Goal: Find specific page/section: Find specific page/section

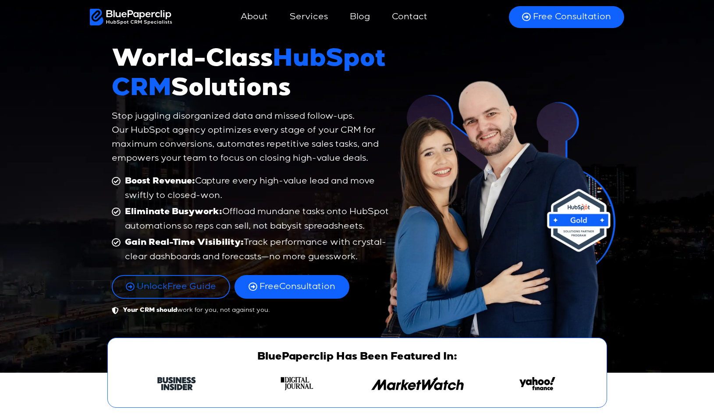
click at [403, 21] on link "Contact" at bounding box center [409, 17] width 53 height 21
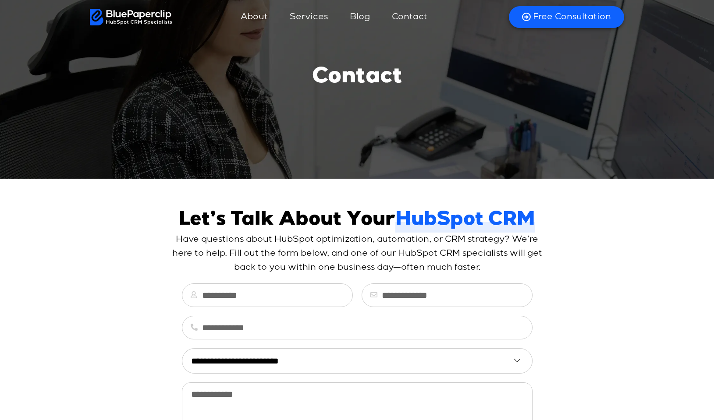
click at [265, 18] on link "About" at bounding box center [254, 17] width 45 height 21
